Goal: Task Accomplishment & Management: Use online tool/utility

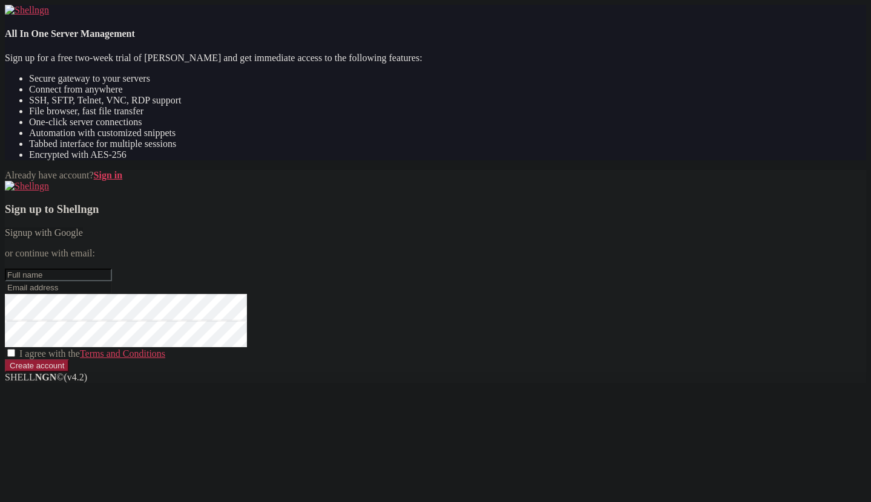
click at [112, 269] on input "text" at bounding box center [58, 275] width 107 height 13
type input "k0l1bri"
type input "sh"
paste input "[EMAIL_ADDRESS][DOMAIN_NAME]"
type input "[EMAIL_ADDRESS][DOMAIN_NAME]"
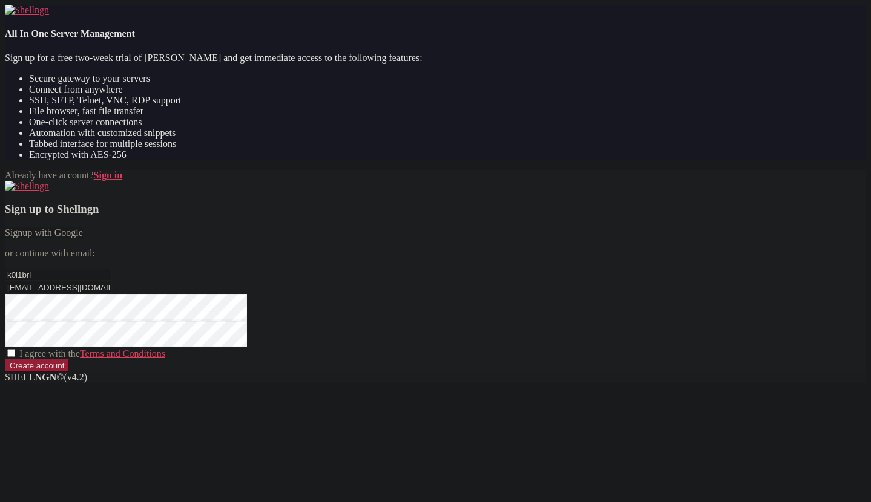
click at [378, 243] on div "Already have account? Sign in Sign up to Shellngn Signup with Google or continu…" at bounding box center [435, 271] width 861 height 202
click at [325, 284] on div "Already have account? Sign in Sign up to Shellngn Signup with Google or continu…" at bounding box center [435, 271] width 861 height 202
click at [354, 315] on div "Already have account? Sign in Sign up to Shellngn Signup with Google or continu…" at bounding box center [435, 271] width 861 height 202
click at [165, 349] on span "I agree with the Terms and Conditions" at bounding box center [92, 354] width 146 height 10
click at [15, 349] on input "I agree with the Terms and Conditions" at bounding box center [11, 353] width 8 height 8
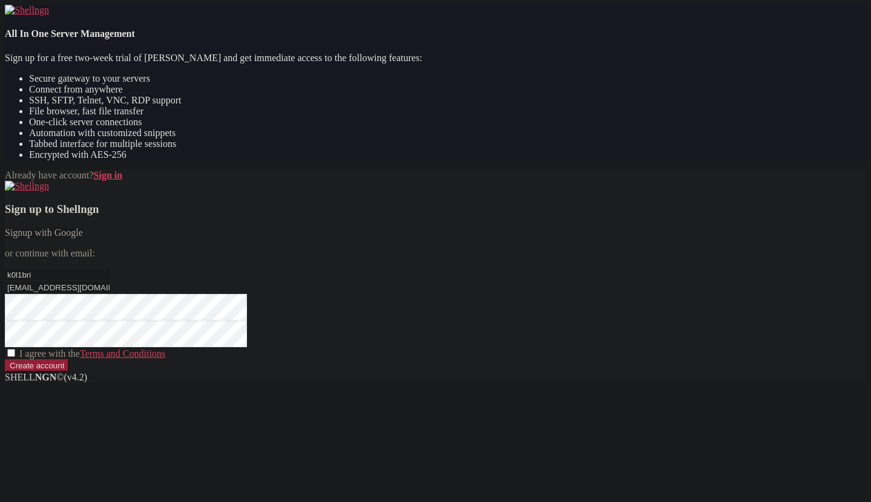
checkbox input "true"
drag, startPoint x: 517, startPoint y: 388, endPoint x: 518, endPoint y: 401, distance: 12.8
click at [69, 372] on input "Create account" at bounding box center [37, 365] width 64 height 13
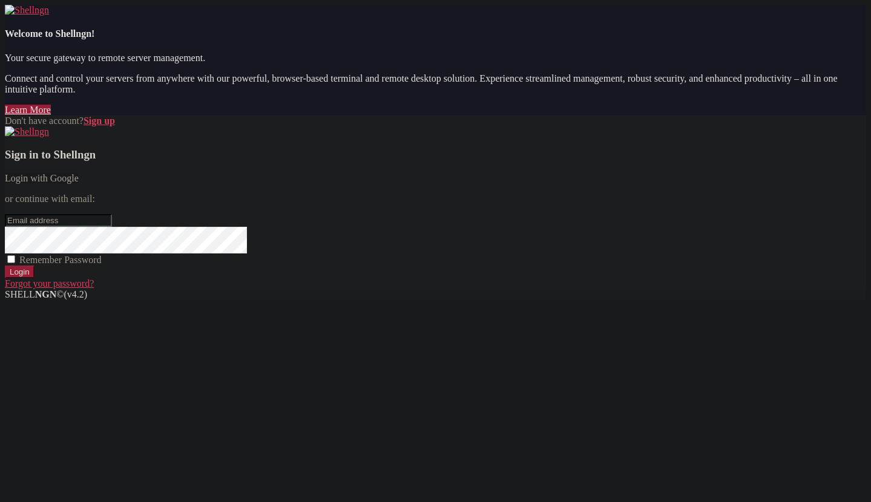
click at [112, 227] on input "email" at bounding box center [58, 220] width 107 height 13
paste input "[EMAIL_ADDRESS][DOMAIN_NAME]"
type input "[EMAIL_ADDRESS][DOMAIN_NAME]"
click at [469, 289] on div "Sign in to Shellngn Login with Google or continue with email: [EMAIL_ADDRESS][D…" at bounding box center [435, 207] width 861 height 163
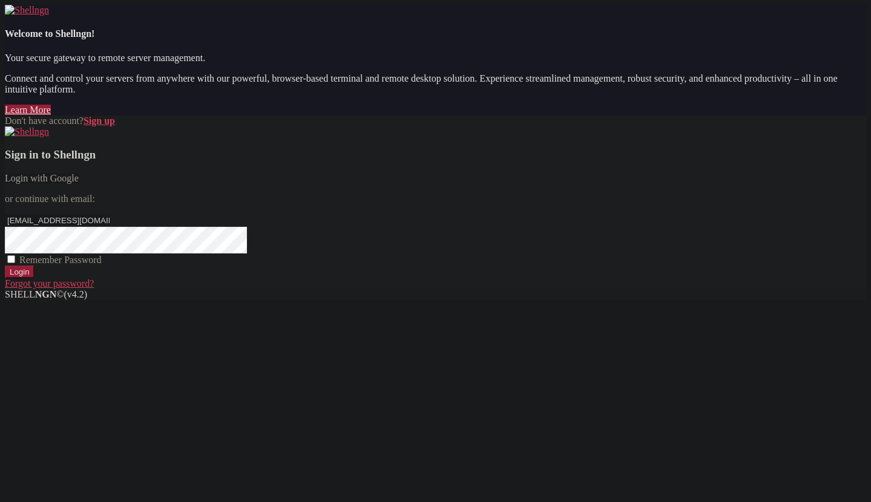
click at [102, 265] on span "Remember Password" at bounding box center [60, 260] width 82 height 10
click at [15, 263] on input "Remember Password" at bounding box center [11, 259] width 8 height 8
checkbox input "true"
click at [34, 278] on input "Login" at bounding box center [20, 272] width 30 height 13
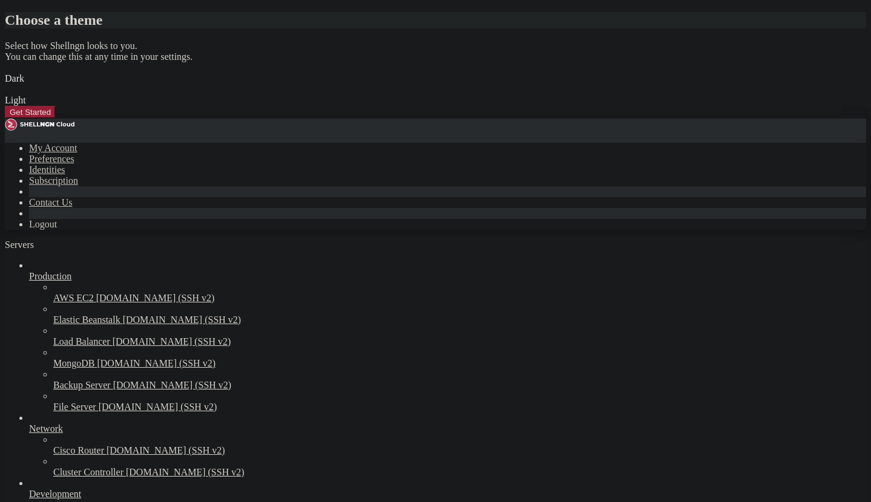
click at [5, 71] on img at bounding box center [5, 71] width 0 height 0
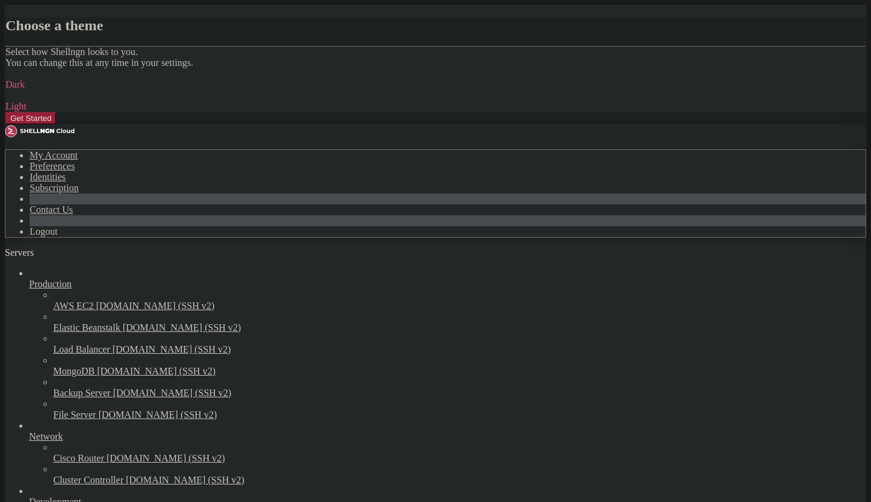
click at [5, 99] on img at bounding box center [5, 99] width 0 height 0
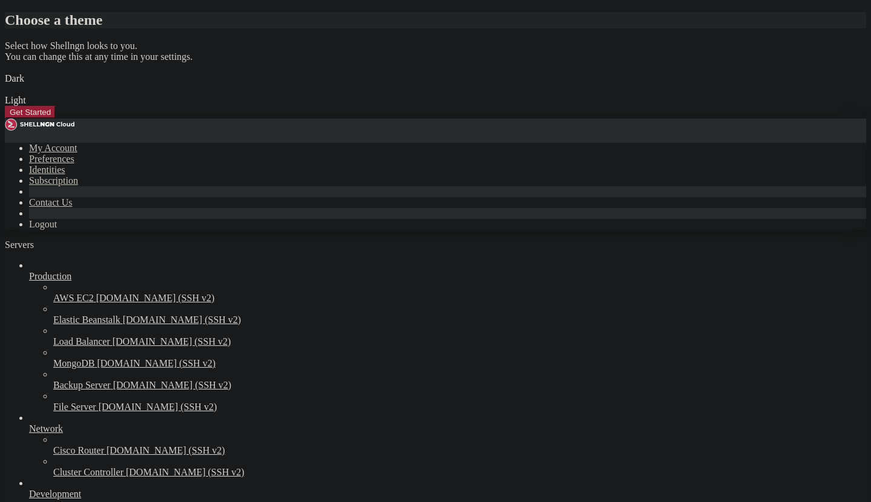
click at [5, 71] on img at bounding box center [5, 71] width 0 height 0
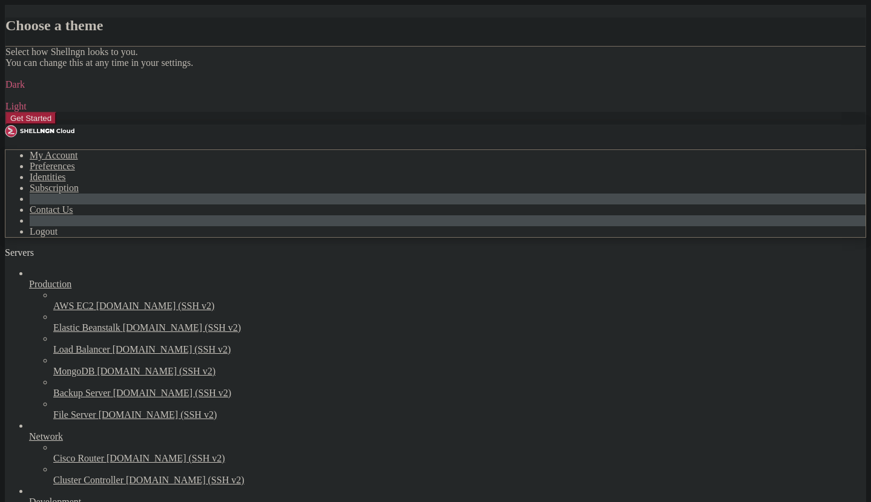
click at [56, 125] on button "Get Started" at bounding box center [30, 118] width 51 height 13
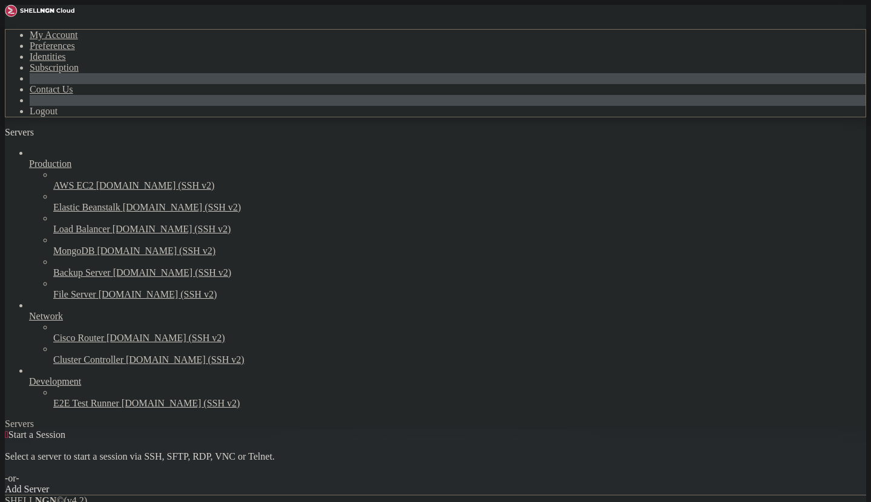
click at [519, 484] on div "Add Server" at bounding box center [435, 489] width 861 height 11
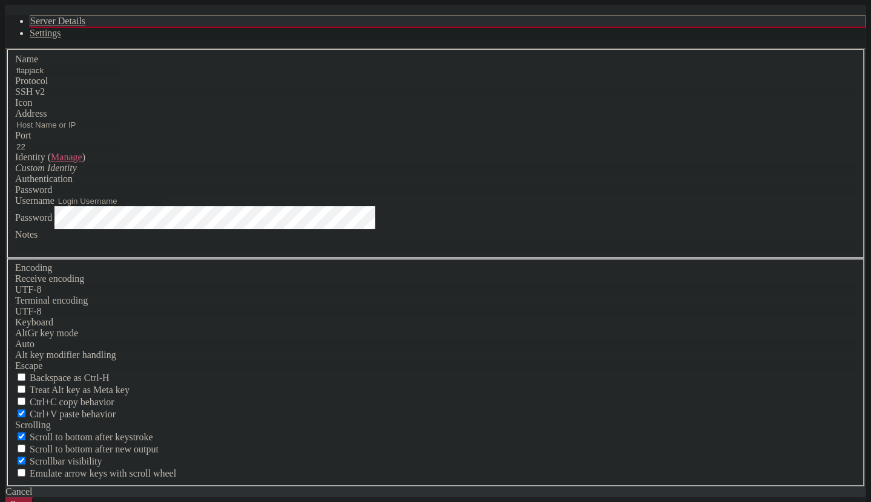
type input "flapjack"
click at [347, 130] on div "Address" at bounding box center [435, 119] width 840 height 22
click at [120, 130] on input "Address" at bounding box center [67, 125] width 105 height 10
click at [15, 108] on span at bounding box center [15, 108] width 0 height 0
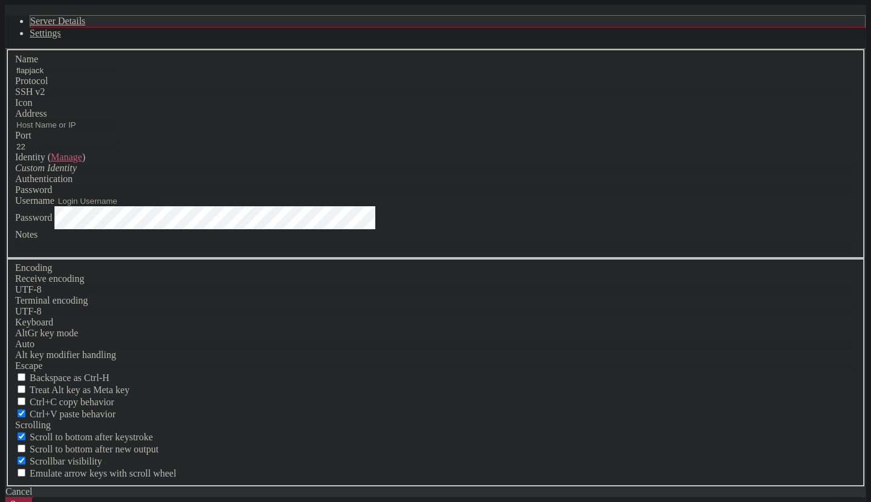
click at [47, 119] on label "Address" at bounding box center [30, 113] width 31 height 10
click at [120, 130] on input "Address" at bounding box center [67, 125] width 105 height 10
type input "[TECHNICAL_ID]"
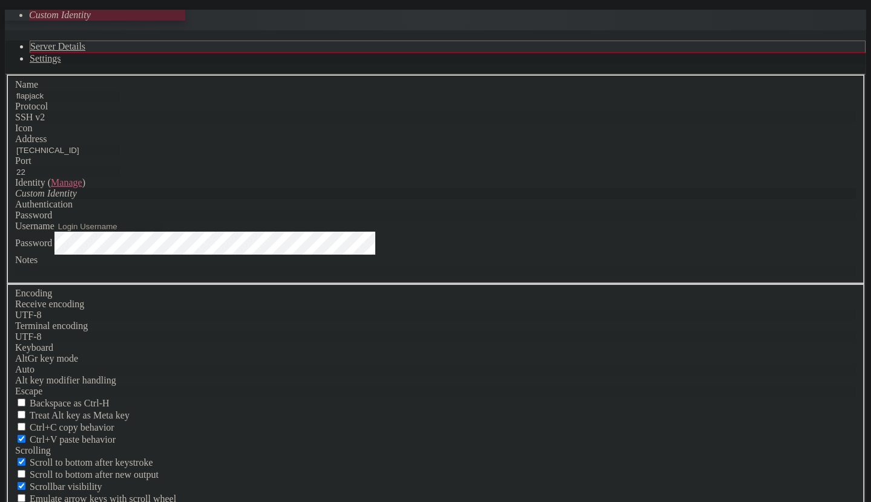
click at [77, 198] on icon "Custom Identity" at bounding box center [46, 193] width 62 height 10
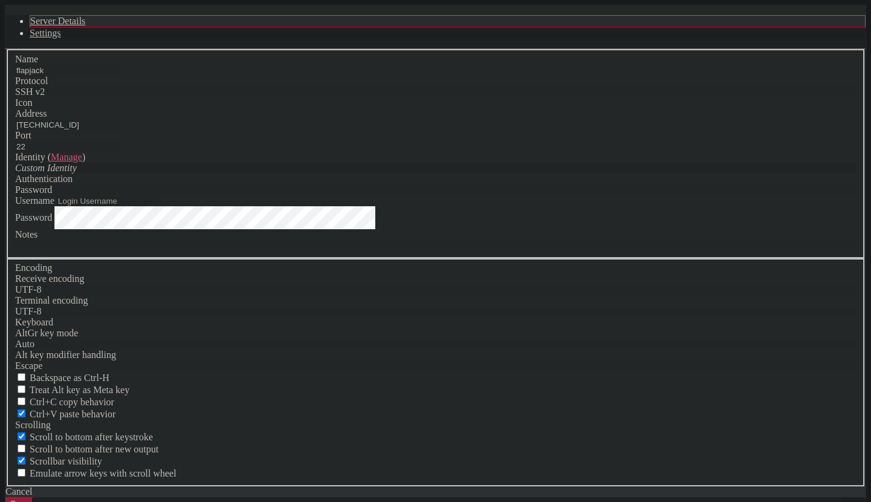
click at [352, 174] on div "Custom Identity" at bounding box center [435, 168] width 840 height 11
click at [512, 195] on div "Password" at bounding box center [435, 190] width 840 height 11
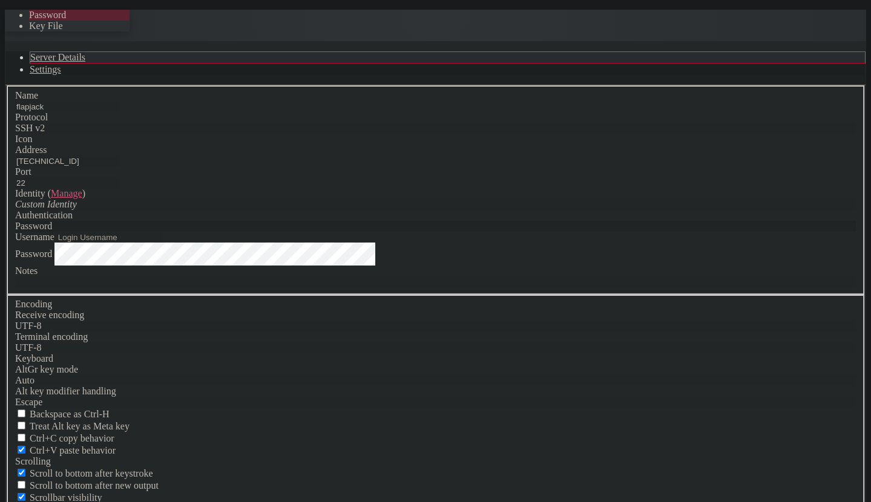
click at [512, 225] on div "Password" at bounding box center [435, 226] width 840 height 11
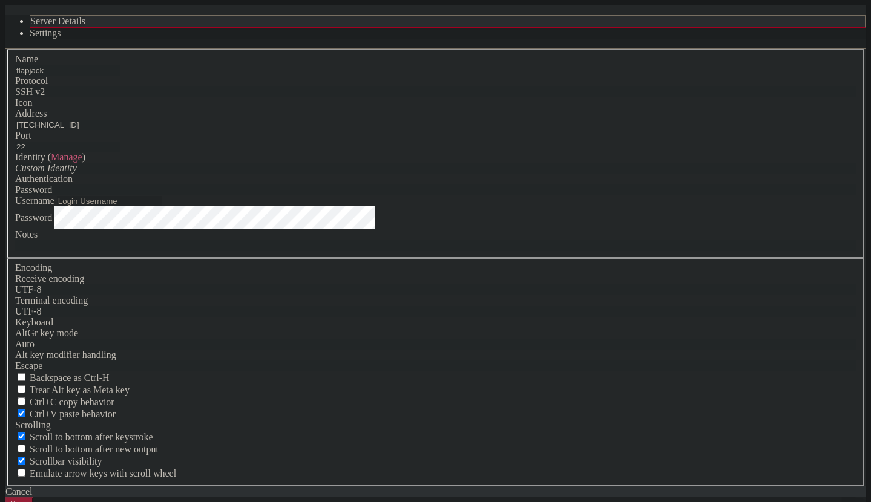
click at [162, 206] on input "Username" at bounding box center [109, 201] width 105 height 10
type input "flapjack"
click at [364, 174] on div "Custom Identity" at bounding box center [435, 168] width 840 height 11
click at [82, 162] on link "Manage" at bounding box center [66, 157] width 31 height 10
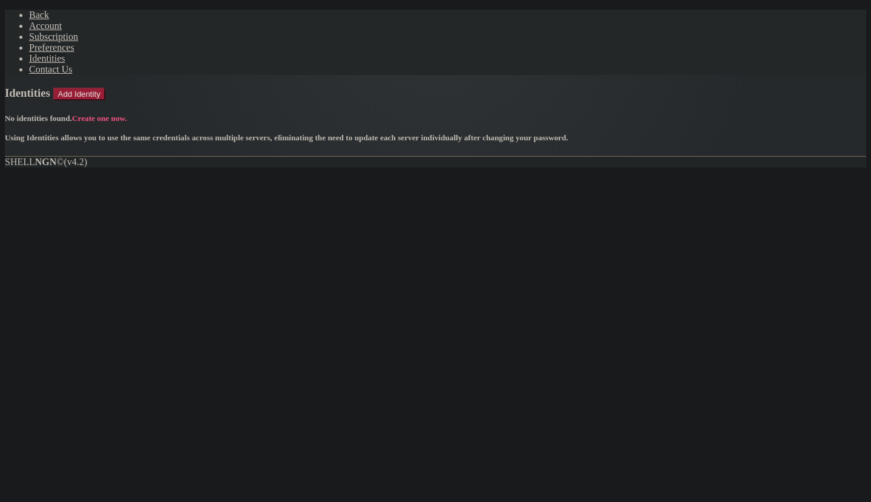
click at [127, 114] on link "Create one now." at bounding box center [99, 118] width 55 height 9
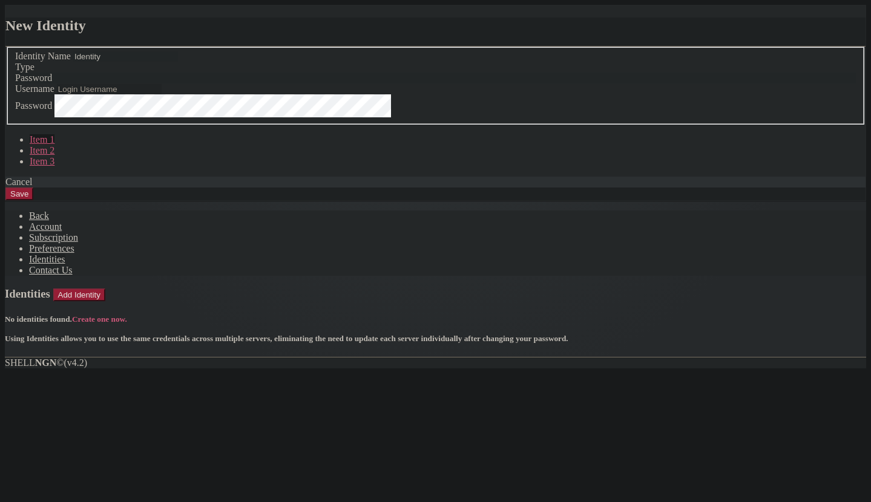
click at [162, 94] on input "text" at bounding box center [109, 89] width 105 height 10
click at [5, 46] on icon at bounding box center [5, 46] width 0 height 0
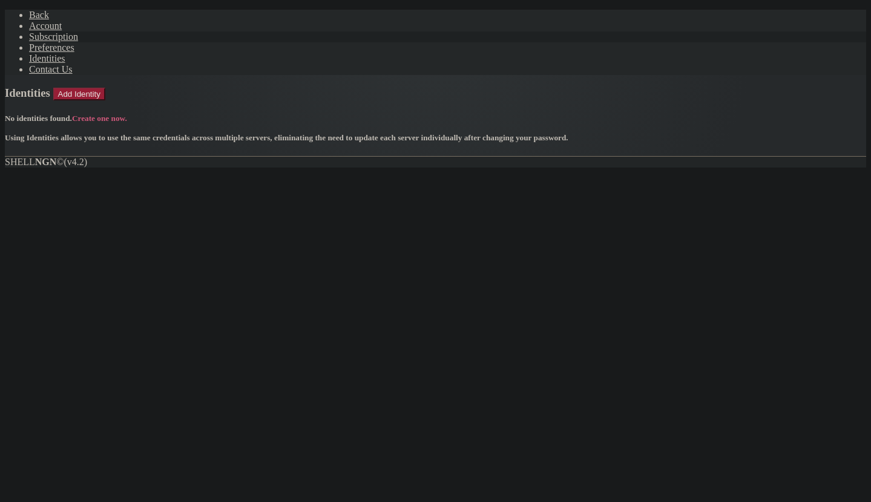
click at [56, 42] on span "Subscription" at bounding box center [53, 36] width 49 height 10
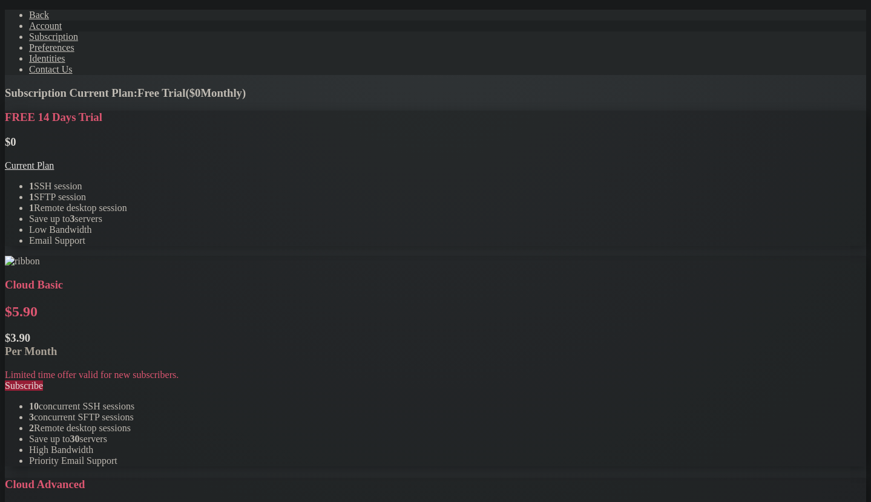
click at [48, 31] on span "Account" at bounding box center [45, 26] width 33 height 10
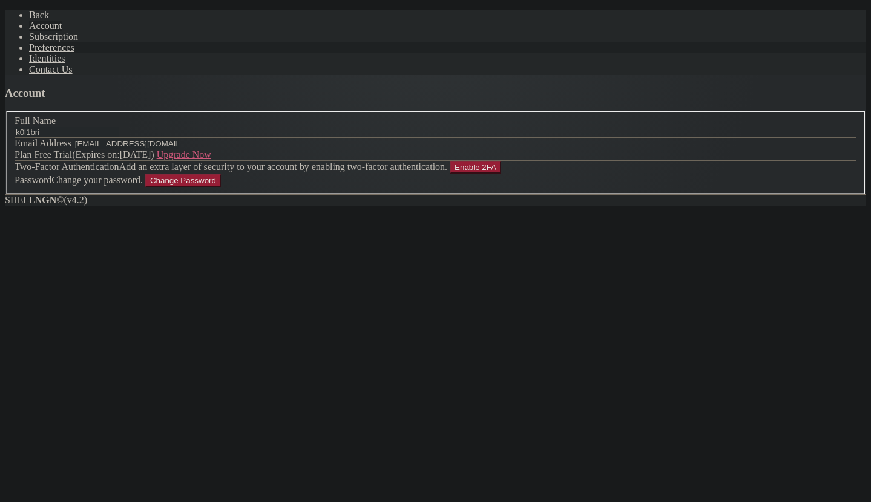
click at [54, 53] on link "Preferences" at bounding box center [51, 47] width 45 height 10
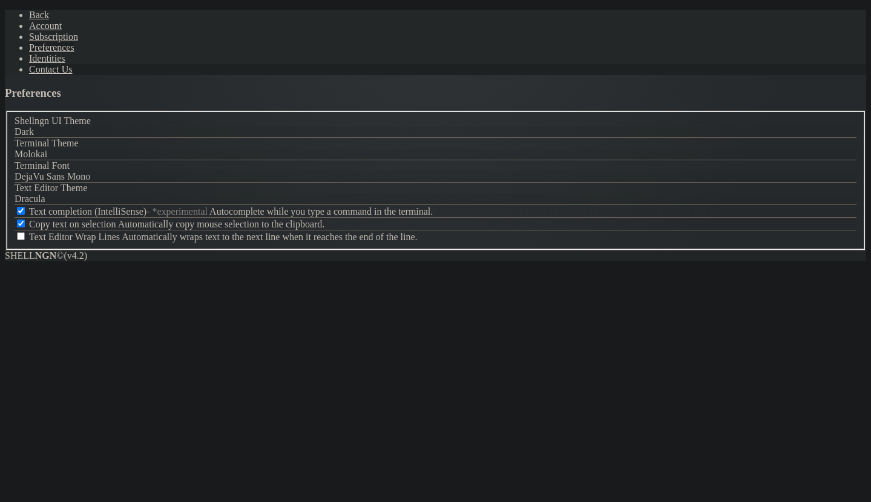
click at [69, 74] on link "Contact Us" at bounding box center [51, 69] width 44 height 10
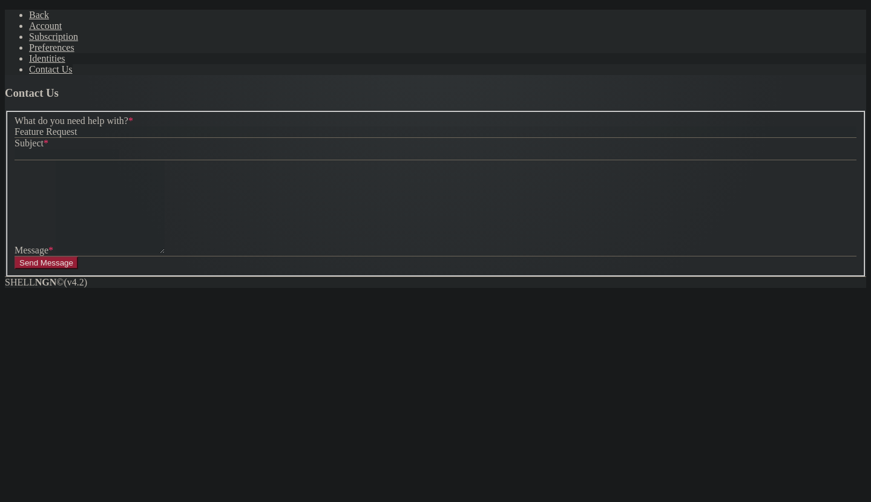
click at [65, 64] on link "Identities" at bounding box center [47, 58] width 36 height 10
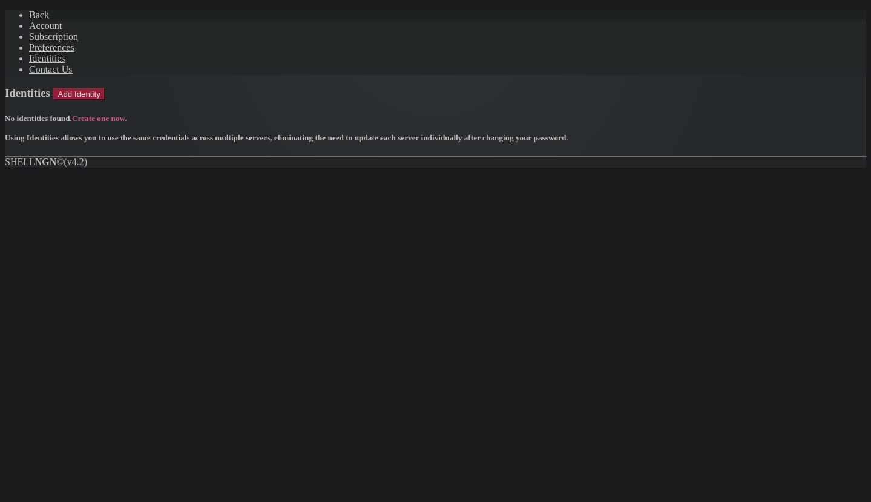
click at [29, 14] on span "Back" at bounding box center [39, 15] width 20 height 10
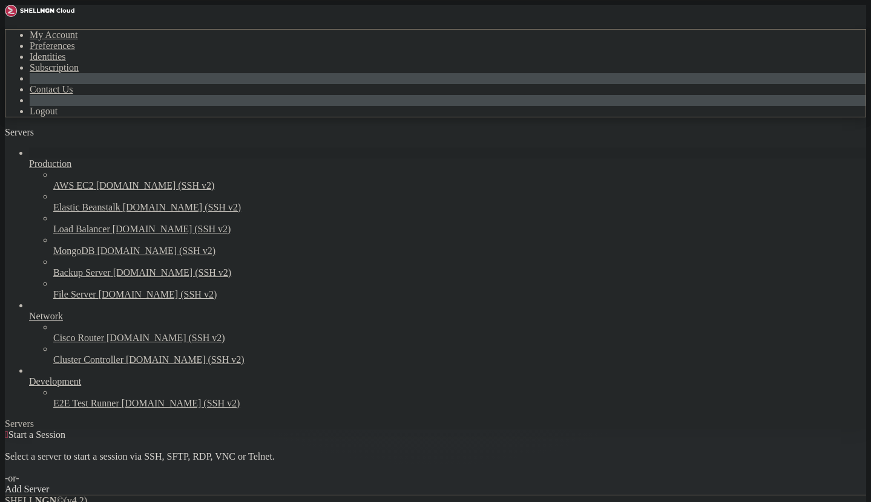
click at [63, 159] on span "Production" at bounding box center [50, 164] width 42 height 10
click at [522, 484] on div "Add Server" at bounding box center [435, 489] width 861 height 11
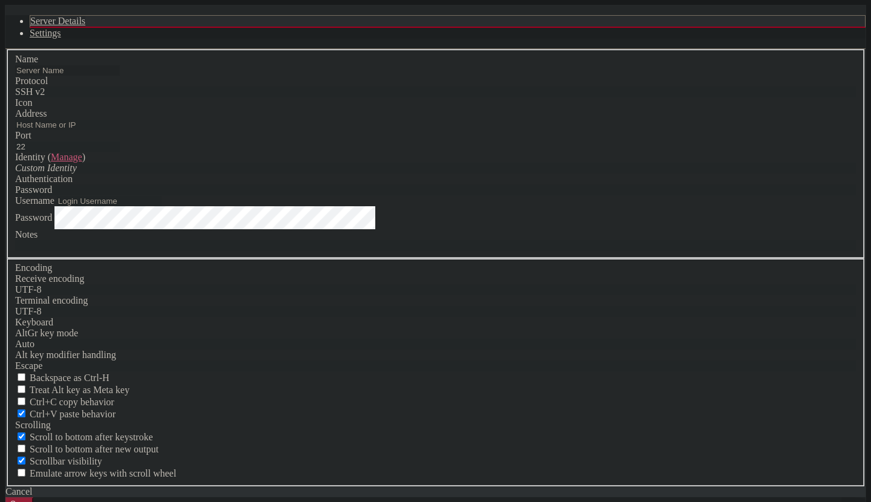
click at [120, 76] on input "text" at bounding box center [67, 70] width 105 height 10
type input "kali"
type input "[TECHNICAL_ID]"
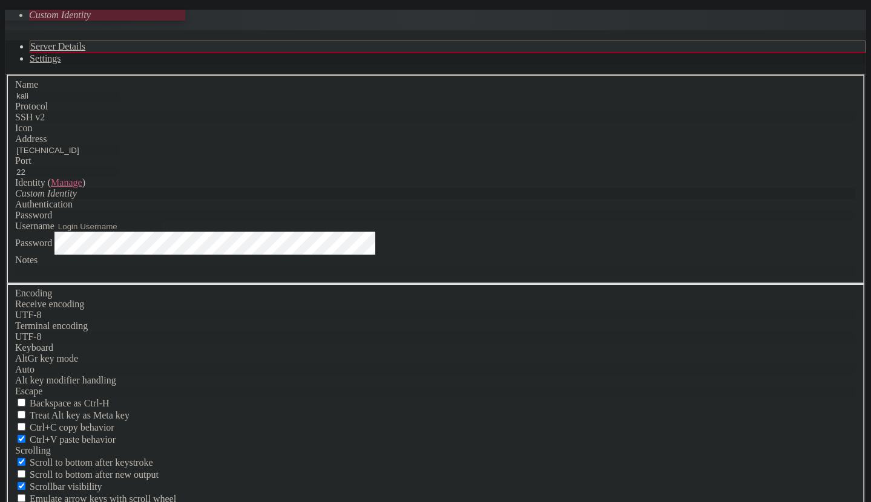
click at [77, 198] on icon "Custom Identity" at bounding box center [46, 193] width 62 height 10
click at [345, 199] on div "Custom Identity" at bounding box center [435, 193] width 840 height 11
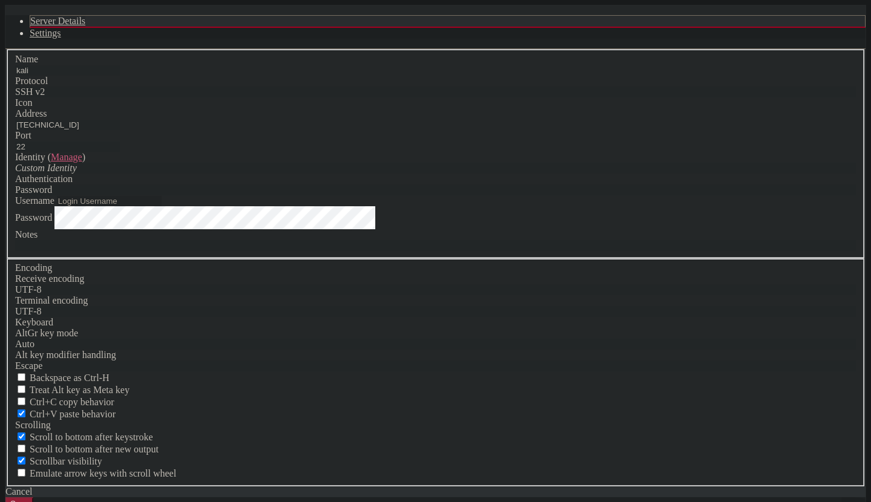
click at [162, 206] on input "Username" at bounding box center [109, 201] width 105 height 10
type input "flapjack"
click at [5, 497] on button "Save" at bounding box center [19, 503] width 28 height 13
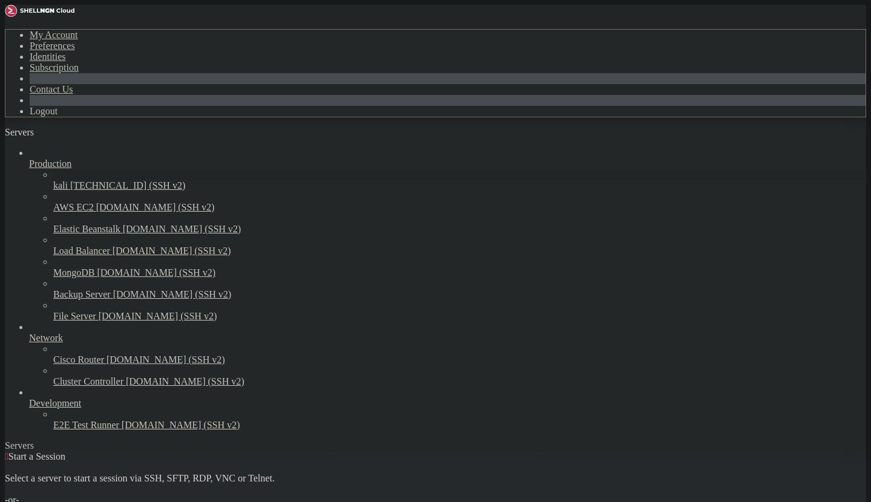
click at [68, 180] on span "kali" at bounding box center [60, 185] width 15 height 10
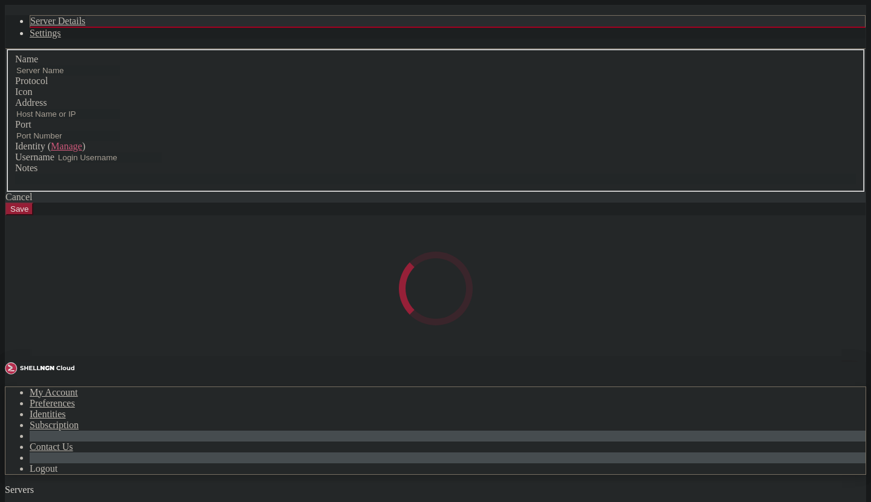
type input "kali"
type input "[TECHNICAL_ID]"
type input "22"
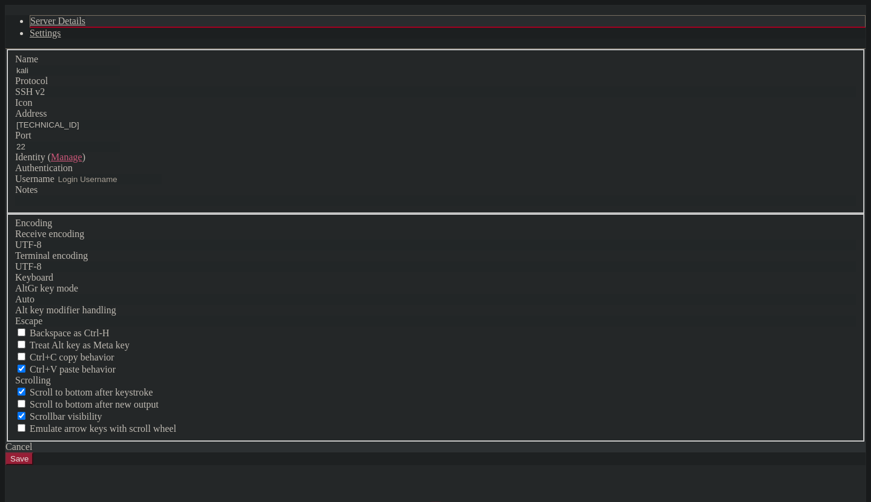
type input "flapjack"
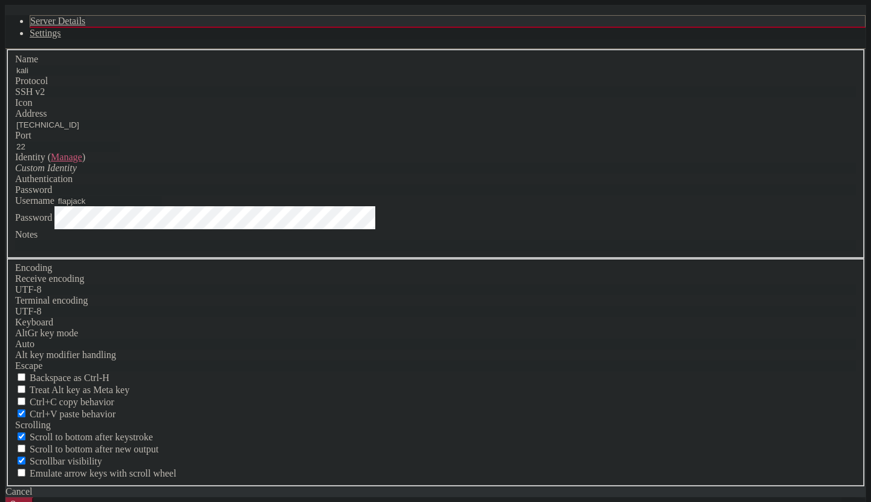
click at [61, 38] on link "Settings" at bounding box center [45, 33] width 31 height 10
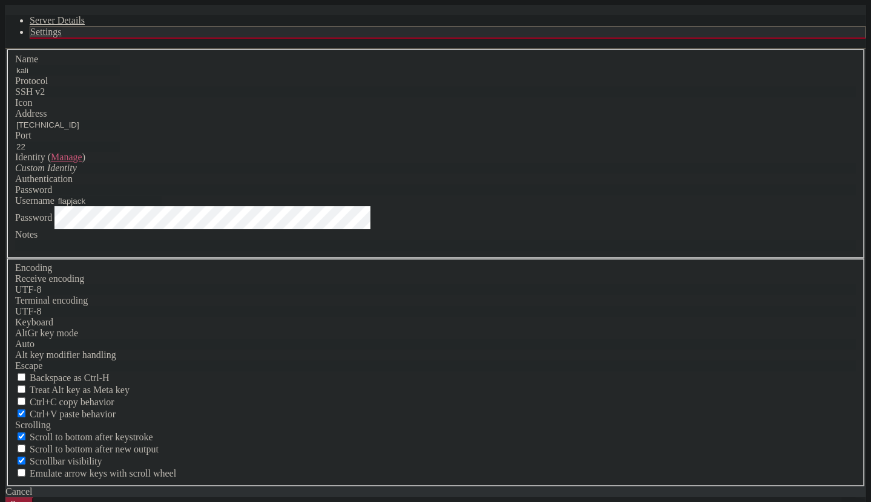
scroll to position [176, 0]
click at [85, 25] on span "Server Details" at bounding box center [57, 20] width 55 height 10
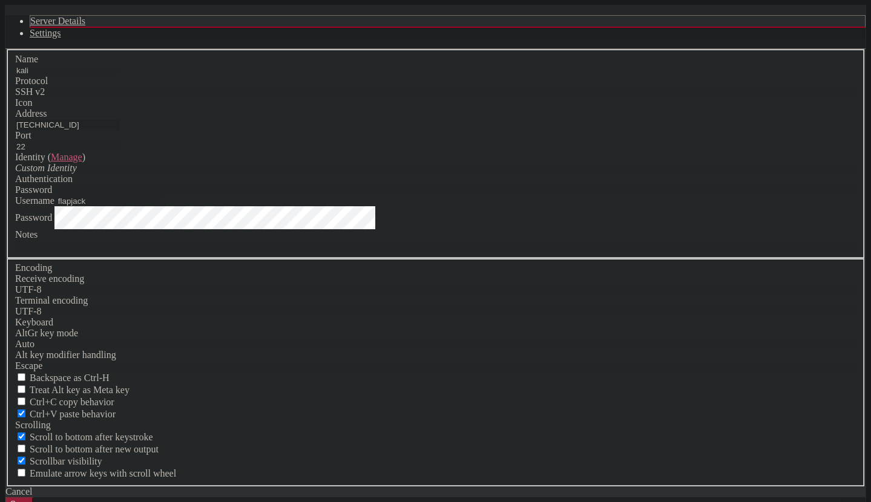
click at [120, 130] on input "[TECHNICAL_ID]" at bounding box center [67, 125] width 105 height 10
click at [120, 152] on input "22" at bounding box center [67, 147] width 105 height 10
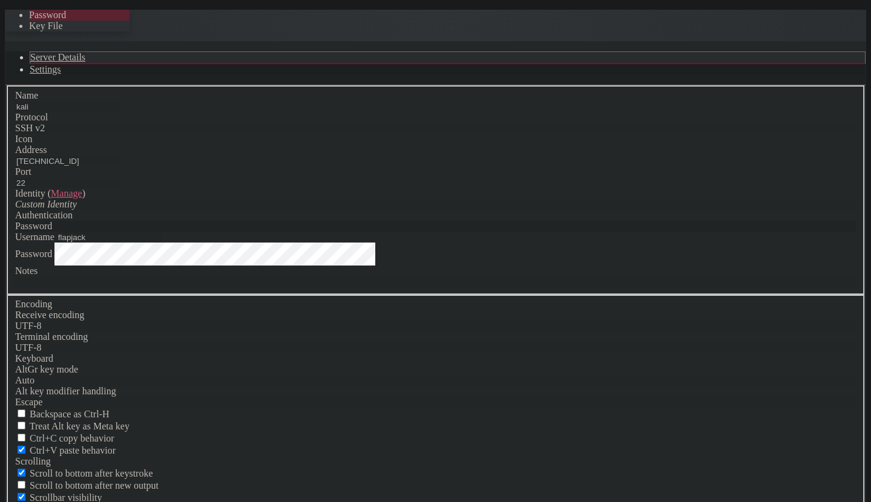
click at [522, 223] on div "Password" at bounding box center [435, 226] width 840 height 11
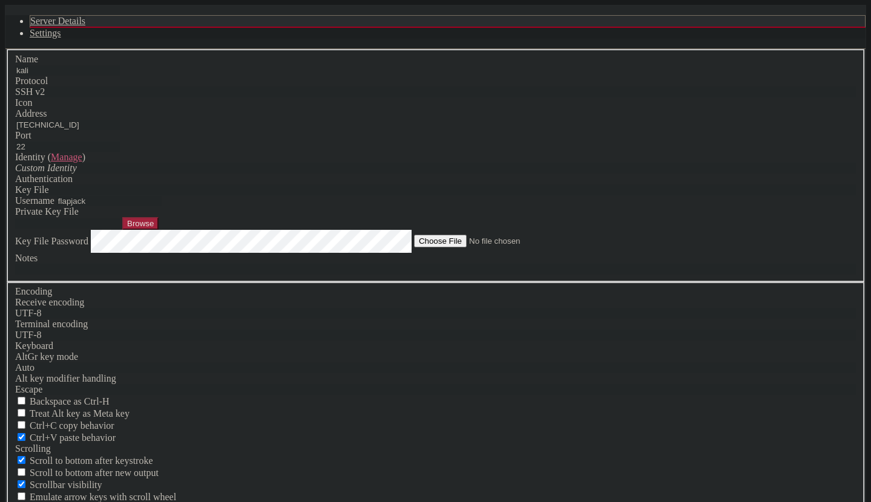
click at [159, 230] on button "Browse" at bounding box center [140, 223] width 36 height 13
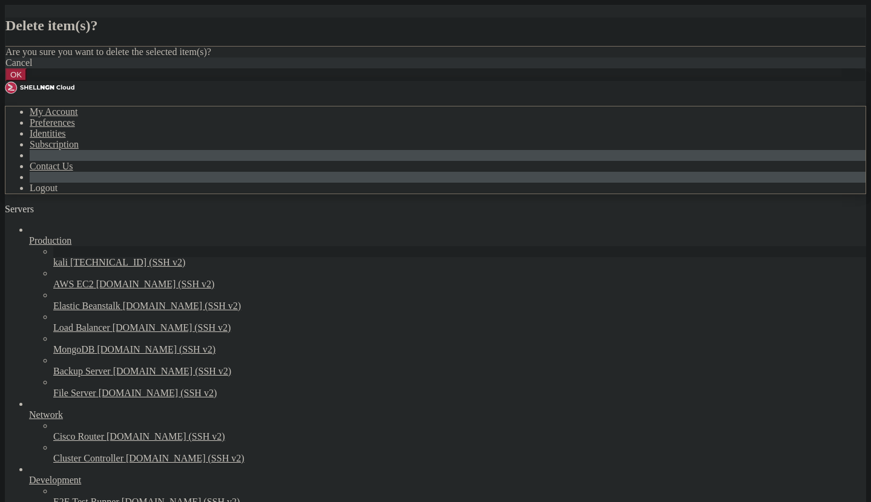
click at [27, 81] on button "OK" at bounding box center [15, 74] width 21 height 13
